Goal: Information Seeking & Learning: Learn about a topic

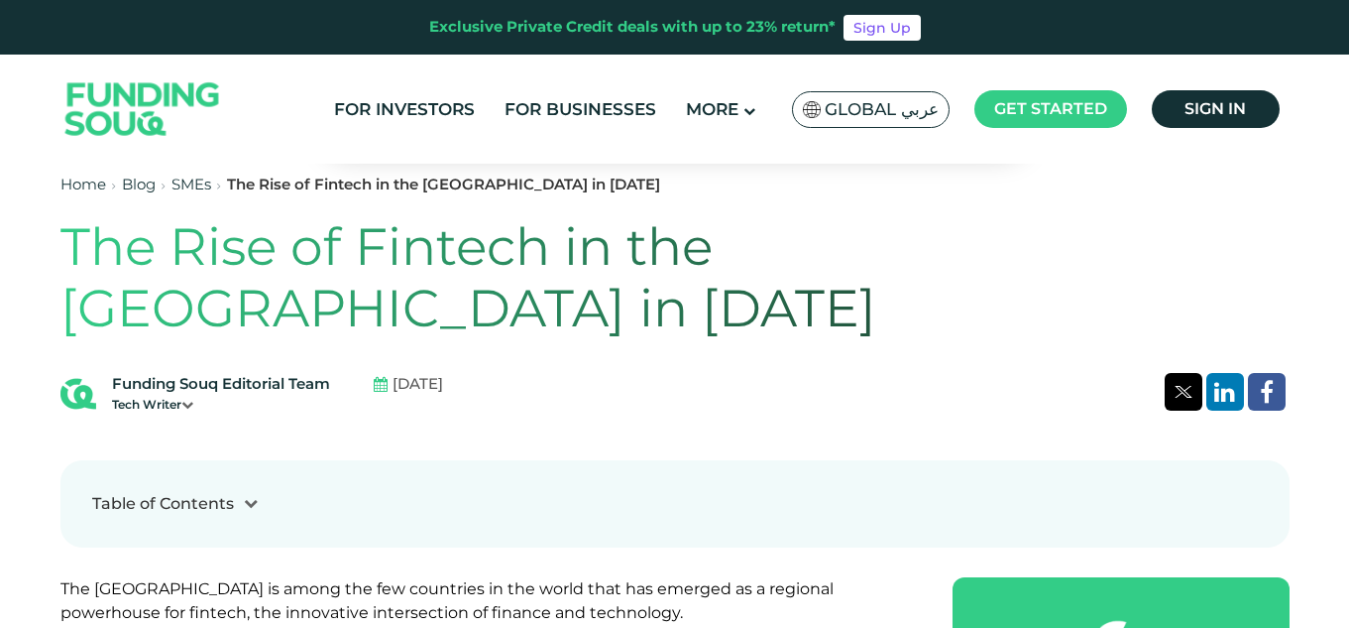
scroll to position [447, 0]
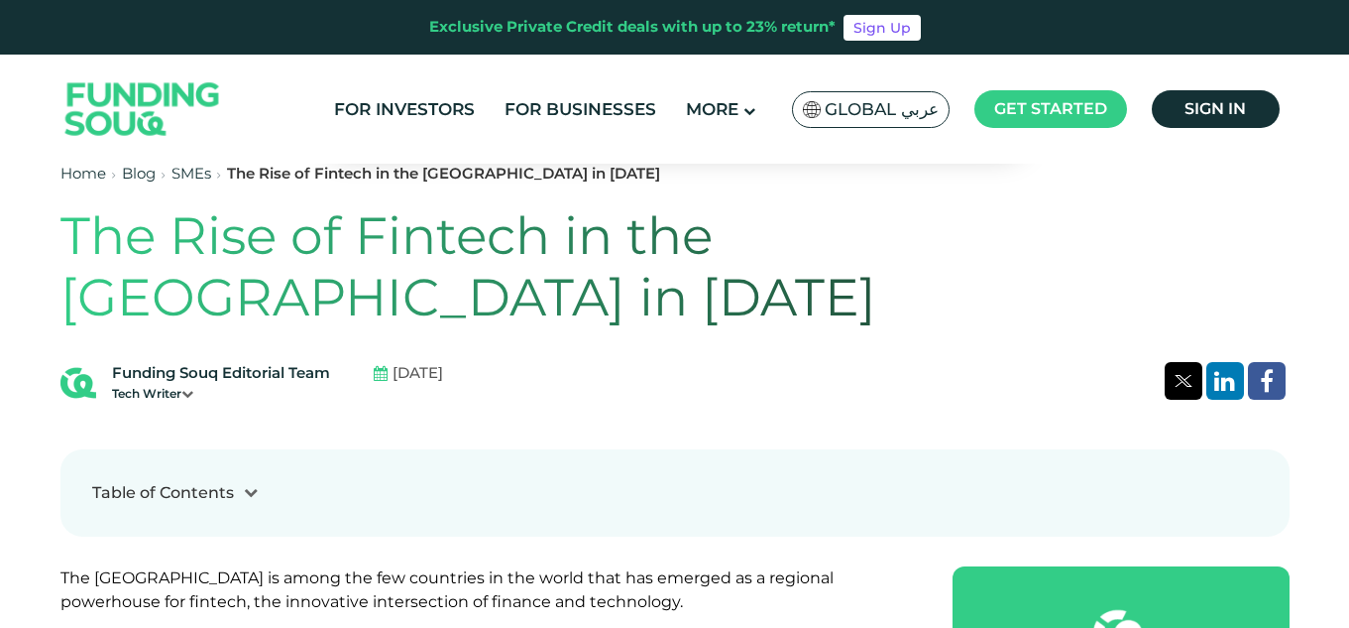
click at [193, 388] on icon at bounding box center [187, 394] width 12 height 12
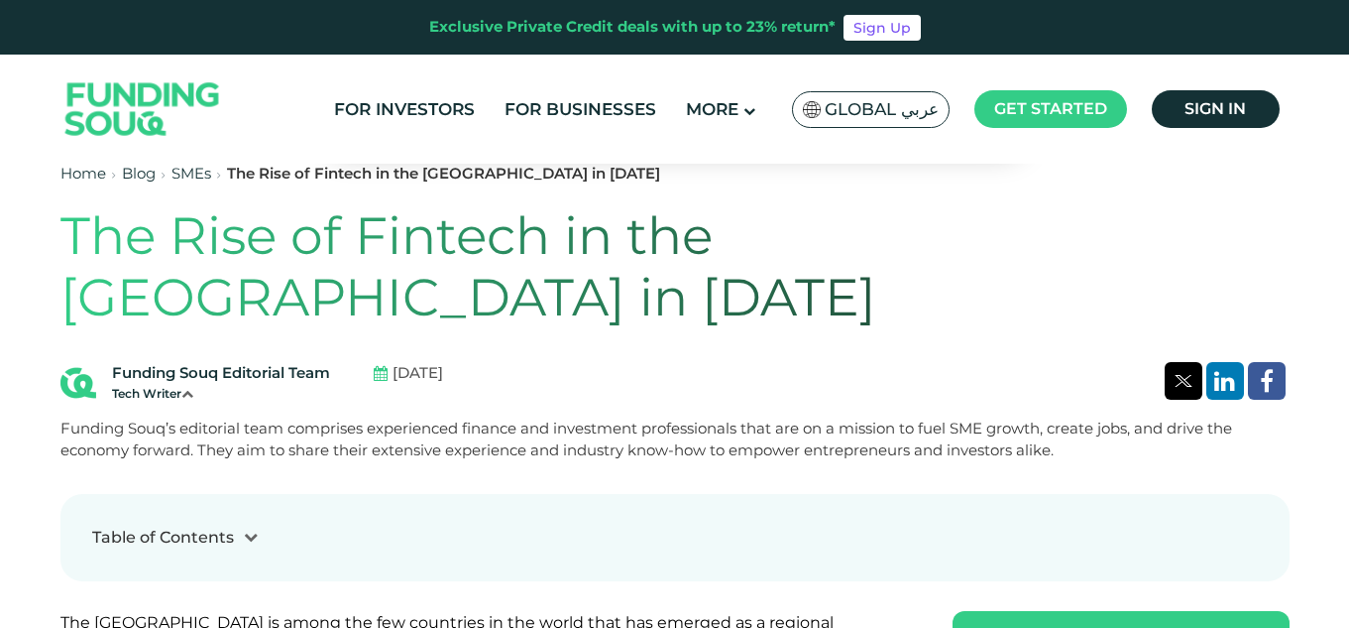
click at [193, 388] on icon at bounding box center [187, 394] width 12 height 12
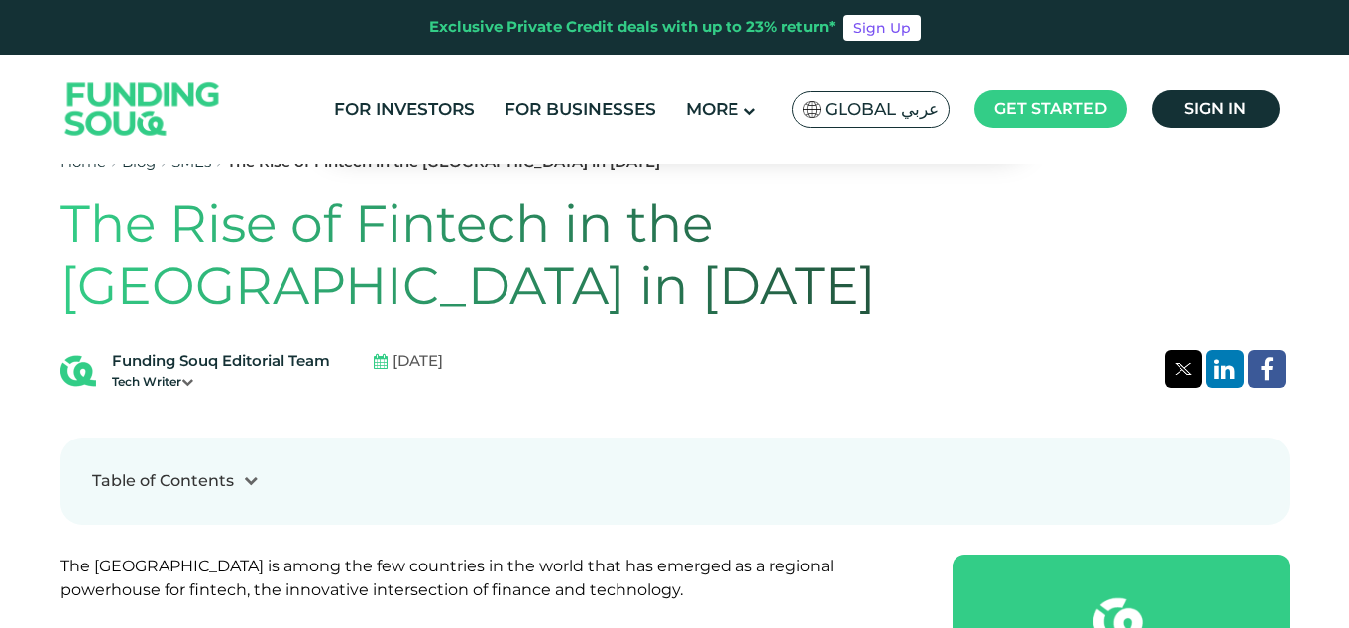
scroll to position [402, 0]
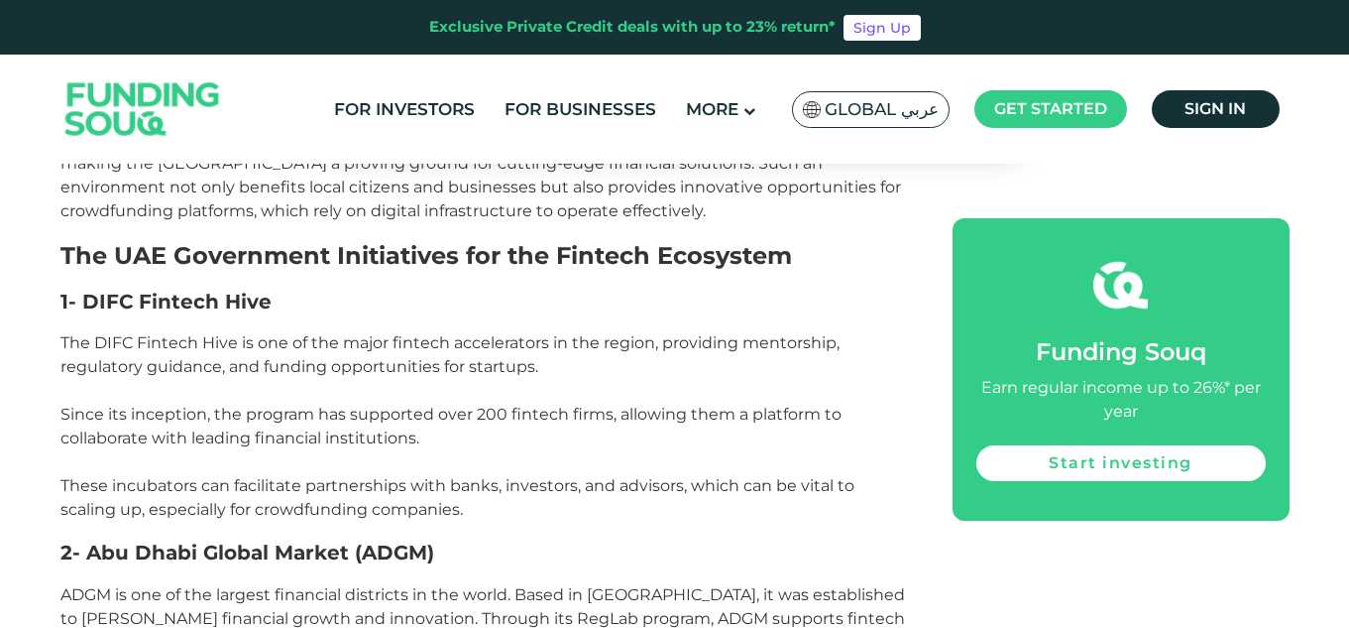
scroll to position [1687, 0]
